Goal: Entertainment & Leisure: Consume media (video, audio)

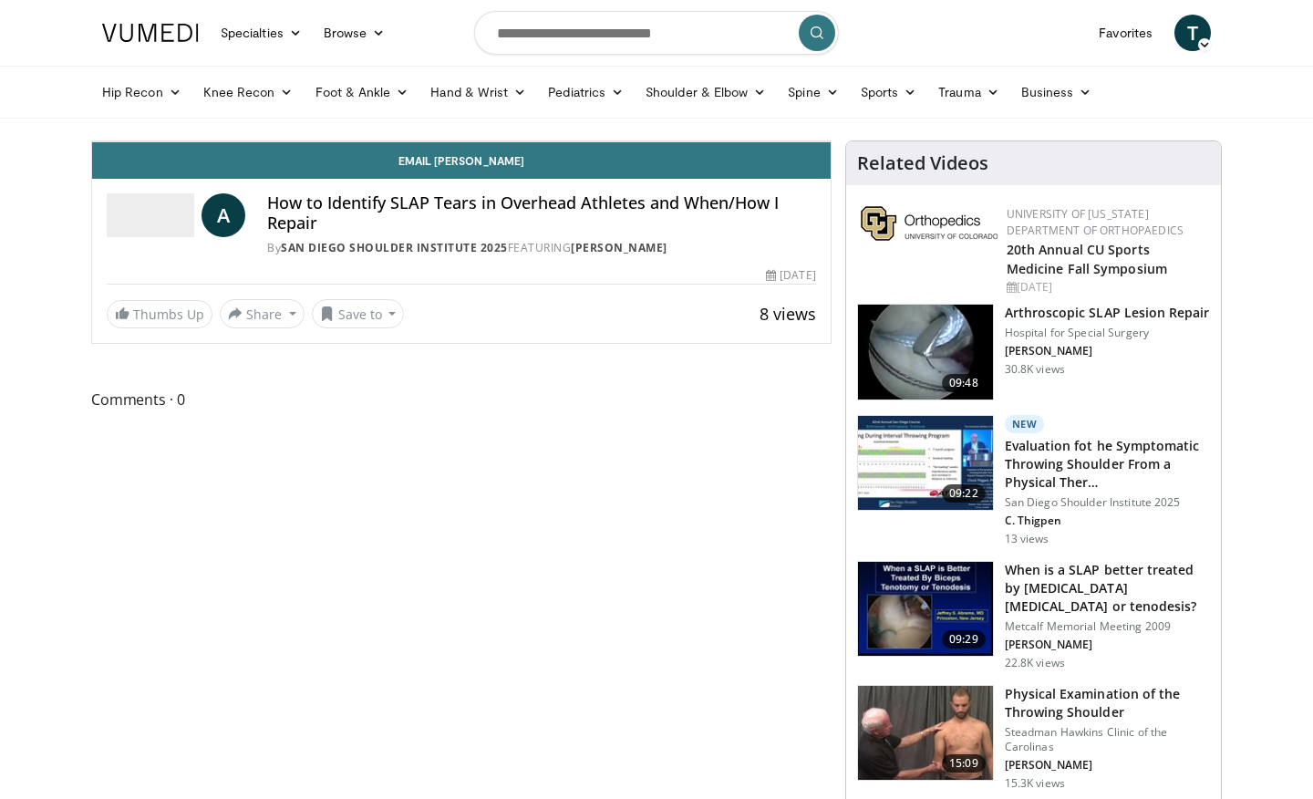
click at [487, 167] on icon "Video Player" at bounding box center [461, 141] width 51 height 51
click at [831, 141] on div "10 seconds Tap to unmute" at bounding box center [461, 141] width 739 height 0
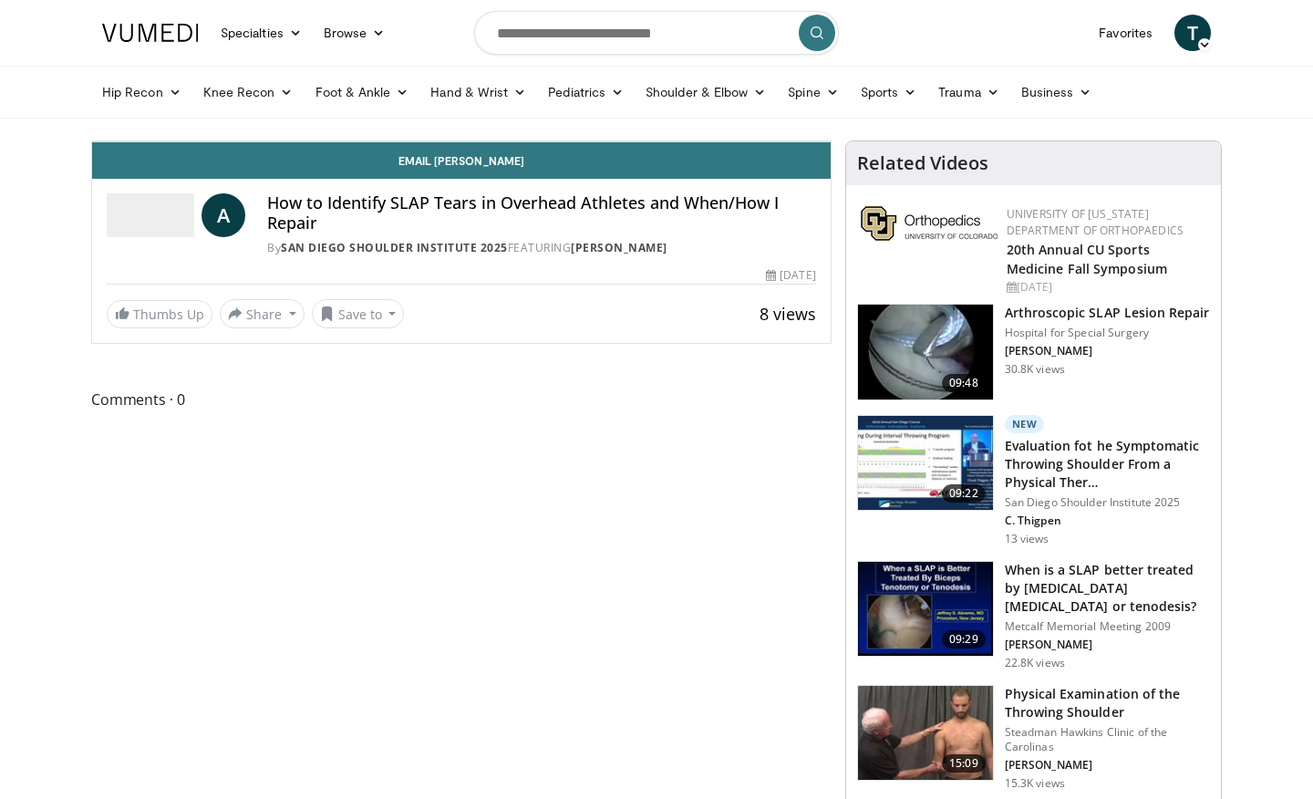
click at [831, 141] on div "10 seconds Tap to unmute" at bounding box center [461, 141] width 739 height 0
click at [174, 141] on div "10 seconds Tap to unmute" at bounding box center [461, 141] width 739 height 0
click at [437, 141] on div "10 seconds Tap to unmute" at bounding box center [461, 141] width 739 height 0
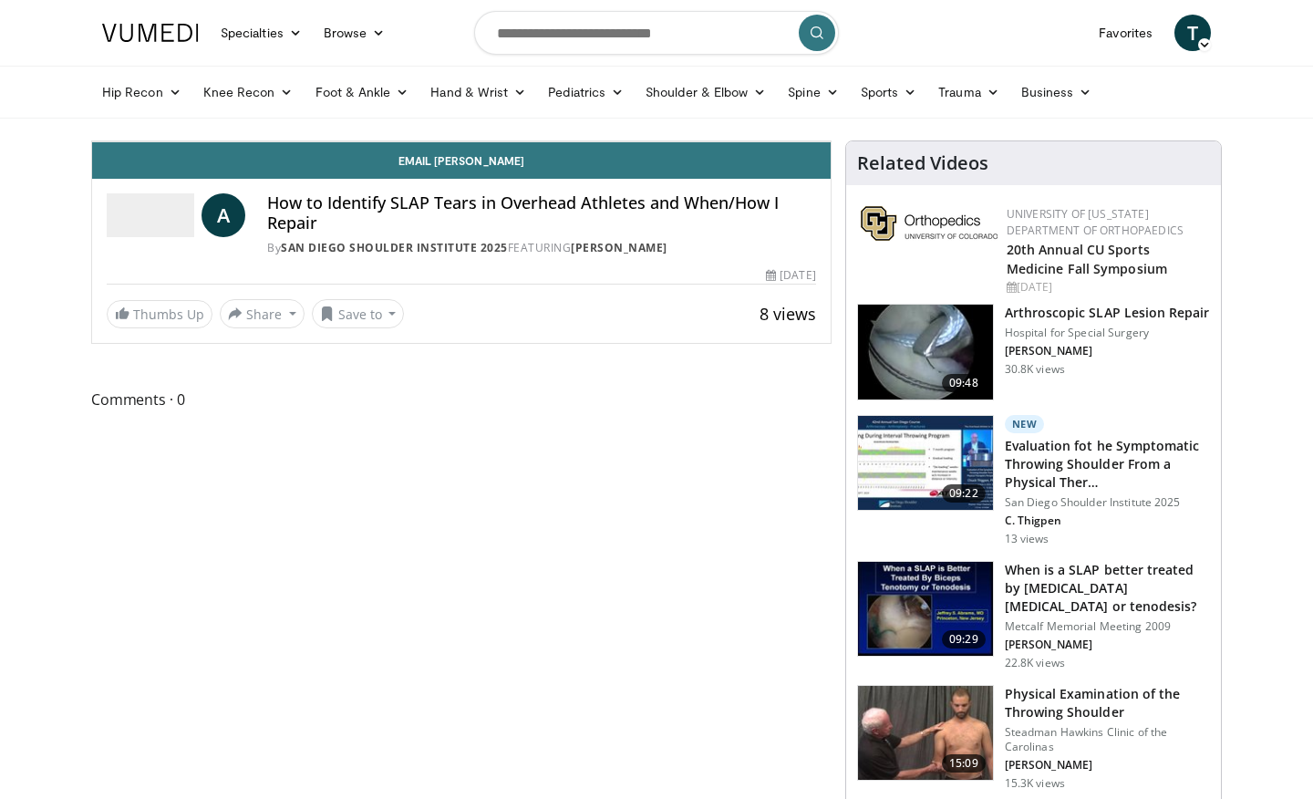
click at [437, 141] on div "10 seconds Tap to unmute" at bounding box center [461, 141] width 739 height 0
click at [831, 141] on div "10 seconds Tap to unmute" at bounding box center [461, 141] width 739 height 0
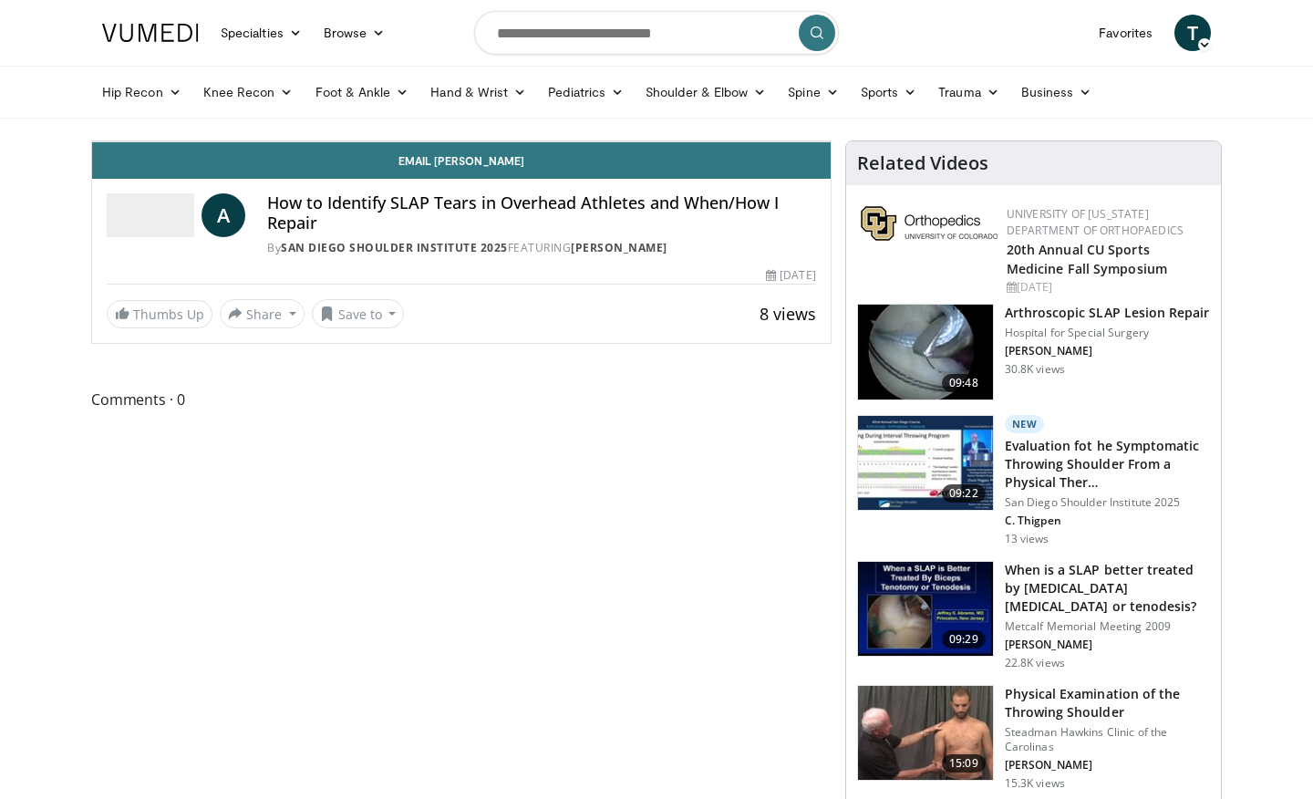
click at [698, 141] on div "10 seconds Tap to unmute" at bounding box center [461, 141] width 739 height 0
click at [690, 141] on div "10 seconds Tap to unmute" at bounding box center [461, 141] width 739 height 0
click at [240, 105] on div "Loaded : 0.00% 04:03 02:28" at bounding box center [461, 96] width 739 height 17
click at [761, 141] on div "10 seconds Tap to unmute" at bounding box center [461, 141] width 739 height 0
click at [321, 105] on div "Progress Bar" at bounding box center [322, 101] width 2 height 7
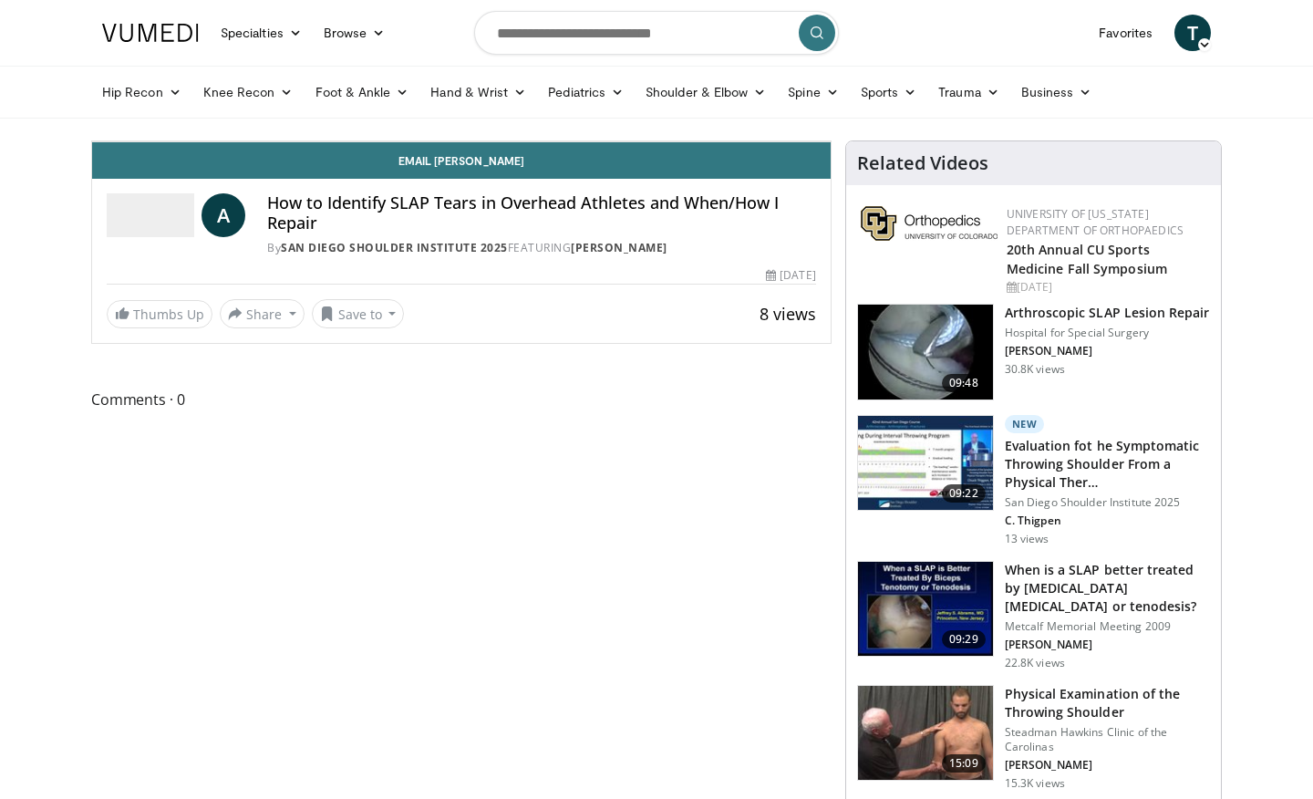
click at [222, 141] on div "Current Time 2:24 / Duration 13:30 Pause Skip Backward Skip Forward Mute Loaded…" at bounding box center [461, 123] width 739 height 36
click at [309, 105] on div "Progress Bar" at bounding box center [310, 101] width 2 height 7
click at [406, 141] on div "10 seconds Tap to unmute" at bounding box center [461, 141] width 739 height 0
click at [625, 141] on div "10 seconds Tap to unmute" at bounding box center [461, 141] width 739 height 0
click at [332, 105] on div "Progress Bar" at bounding box center [333, 101] width 2 height 7
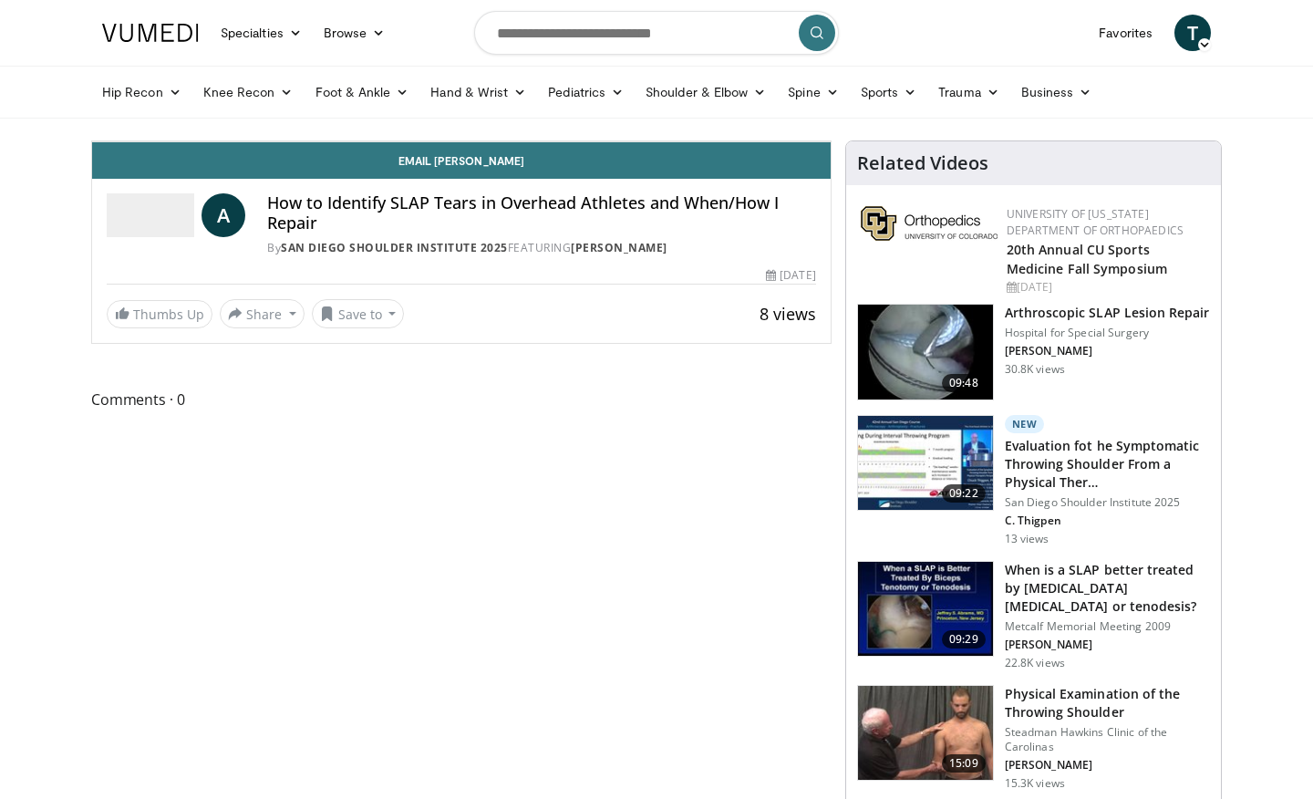
click at [252, 141] on div "10 seconds Tap to unmute" at bounding box center [461, 141] width 739 height 0
click at [356, 105] on div "Progress Bar" at bounding box center [357, 101] width 2 height 7
click at [510, 141] on div "10 seconds Tap to unmute" at bounding box center [461, 141] width 739 height 0
click at [379, 142] on video-js "**********" at bounding box center [461, 141] width 739 height 1
click at [382, 105] on div "Loaded : 31.80% 03:14 03:55" at bounding box center [461, 96] width 739 height 17
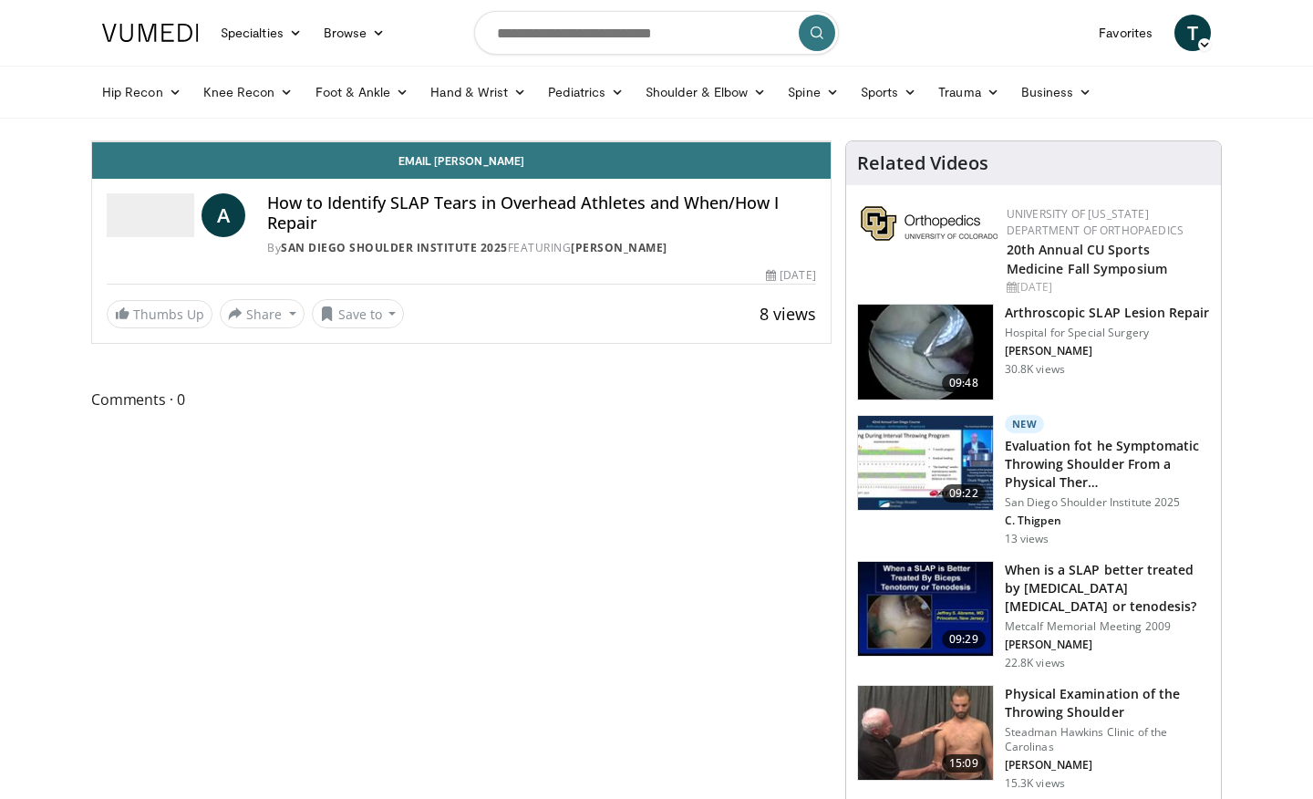
click at [831, 141] on div "10 seconds Tap to unmute" at bounding box center [461, 141] width 739 height 0
click at [588, 105] on div "Progress Bar" at bounding box center [589, 101] width 2 height 7
click at [740, 141] on div "10 seconds Tap to unmute" at bounding box center [461, 141] width 739 height 0
click at [831, 141] on div "10 seconds Tap to unmute" at bounding box center [461, 141] width 739 height 0
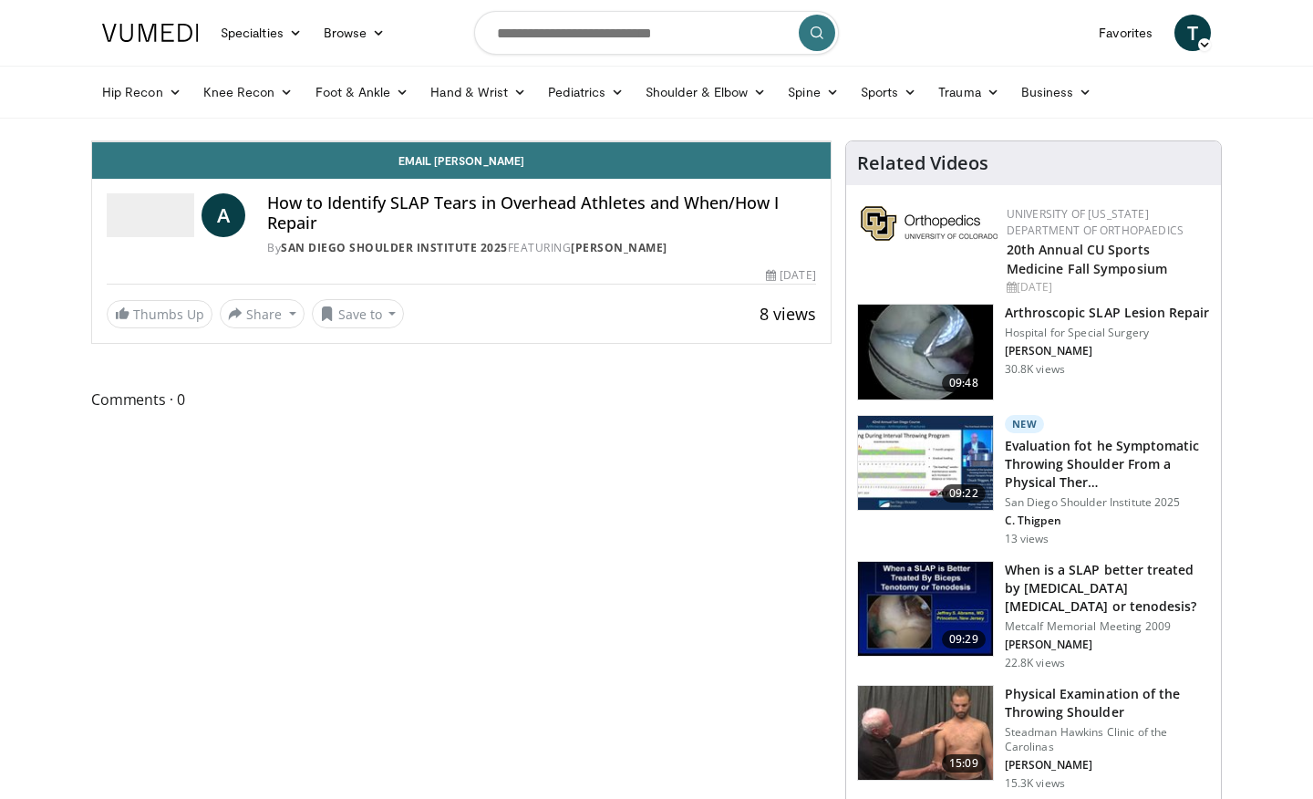
click at [831, 141] on div "10 seconds Tap to unmute" at bounding box center [461, 141] width 739 height 0
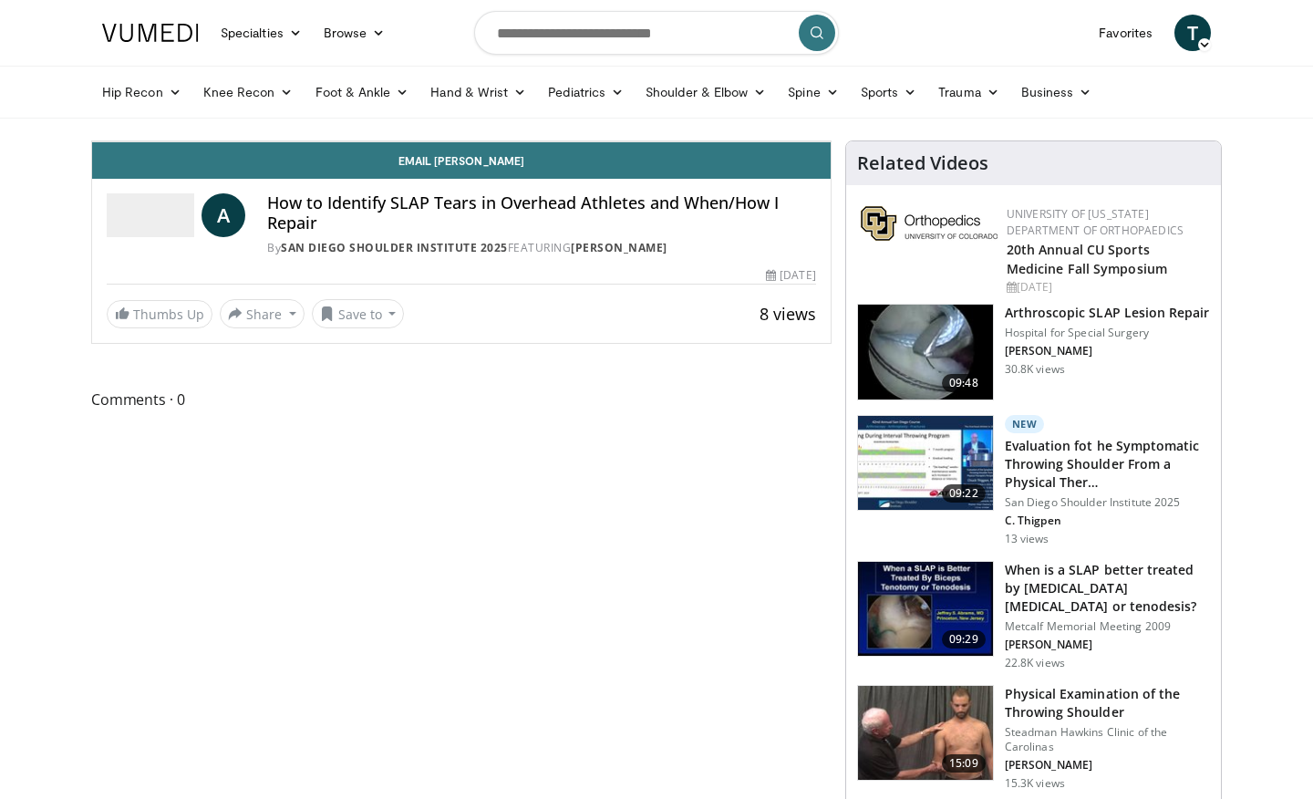
click at [831, 141] on div "10 seconds Tap to unmute" at bounding box center [461, 141] width 739 height 0
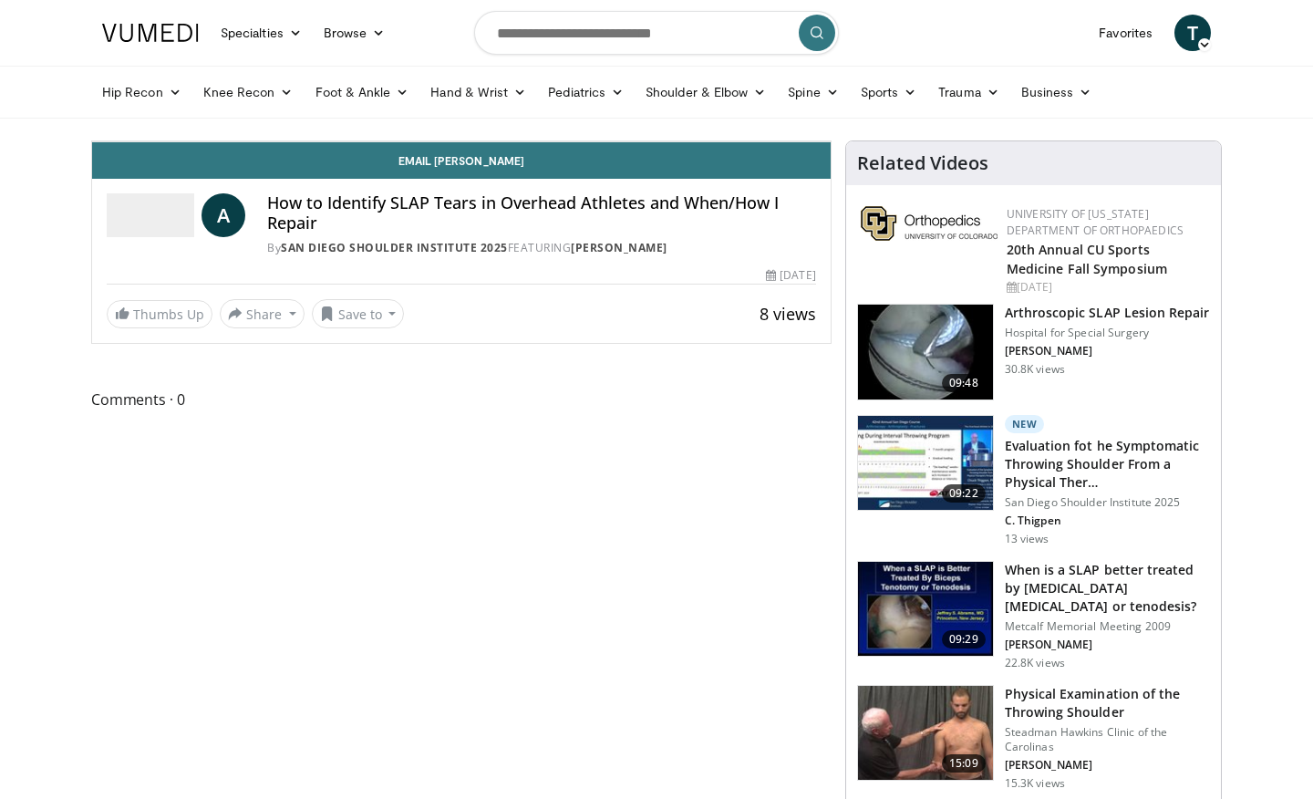
click at [831, 141] on div "10 seconds Tap to unmute" at bounding box center [461, 141] width 739 height 0
click at [751, 141] on div "10 seconds Tap to unmute" at bounding box center [461, 141] width 739 height 0
click at [811, 105] on div "Loaded : 71.61% 08:21 08:21" at bounding box center [461, 96] width 739 height 17
click at [894, 105] on div "Progress Bar" at bounding box center [895, 101] width 2 height 7
click at [754, 141] on div "10 seconds Tap to unmute" at bounding box center [461, 141] width 739 height 0
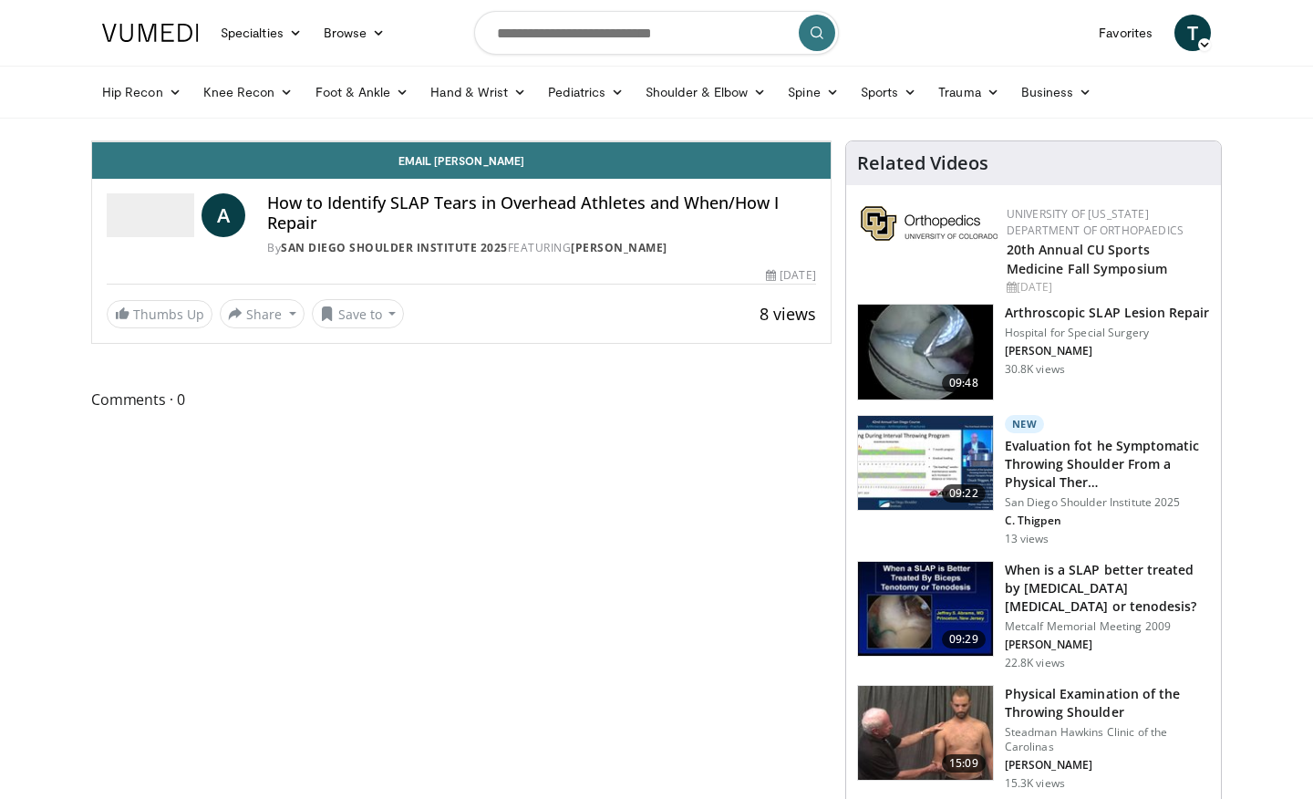
click at [831, 141] on div "10 seconds Tap to unmute" at bounding box center [461, 141] width 739 height 0
click at [487, 167] on icon "Video Player" at bounding box center [461, 141] width 51 height 51
click at [958, 105] on div "Progress Bar" at bounding box center [959, 101] width 2 height 7
click at [634, 141] on div "10 seconds Tap to unmute" at bounding box center [461, 141] width 739 height 0
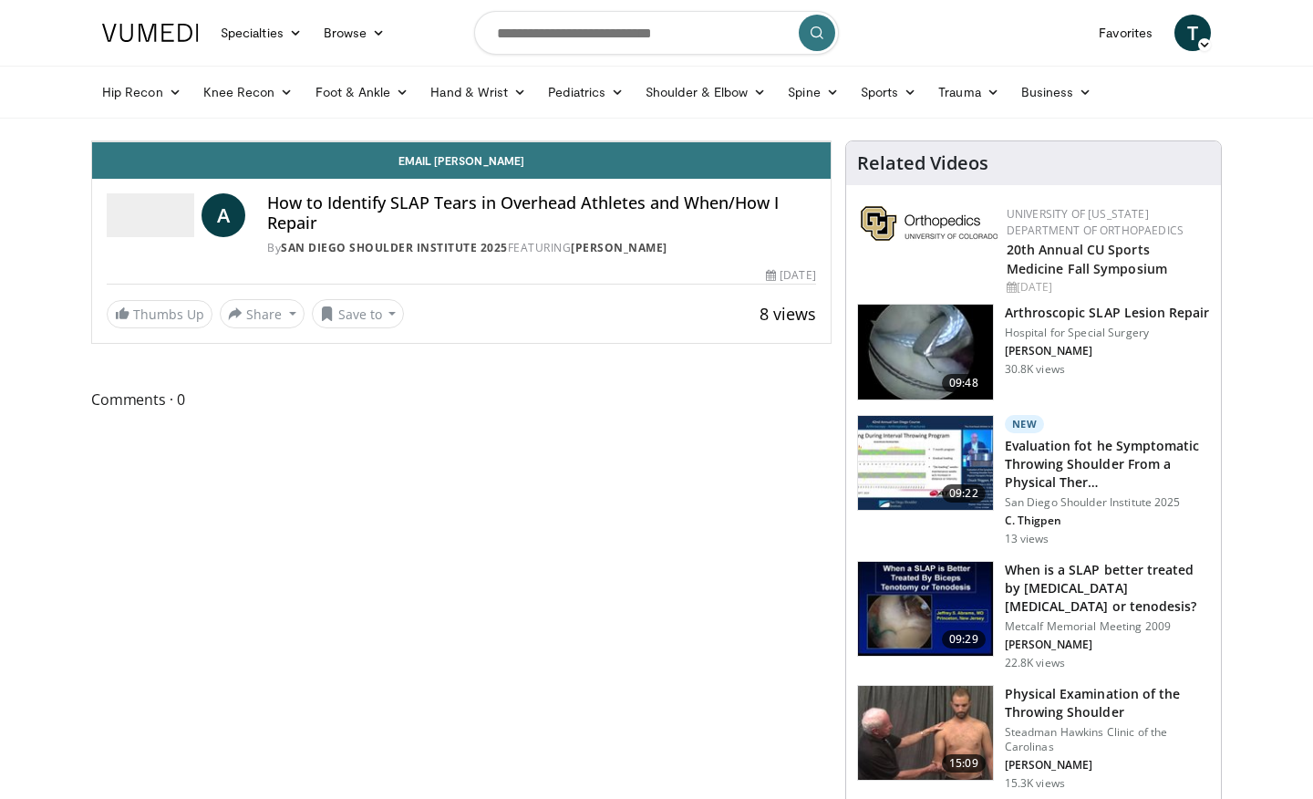
click at [614, 141] on div "10 seconds Tap to unmute" at bounding box center [461, 141] width 739 height 0
click at [487, 167] on icon "Video Player" at bounding box center [461, 141] width 51 height 51
